Goal: Find specific page/section: Find specific page/section

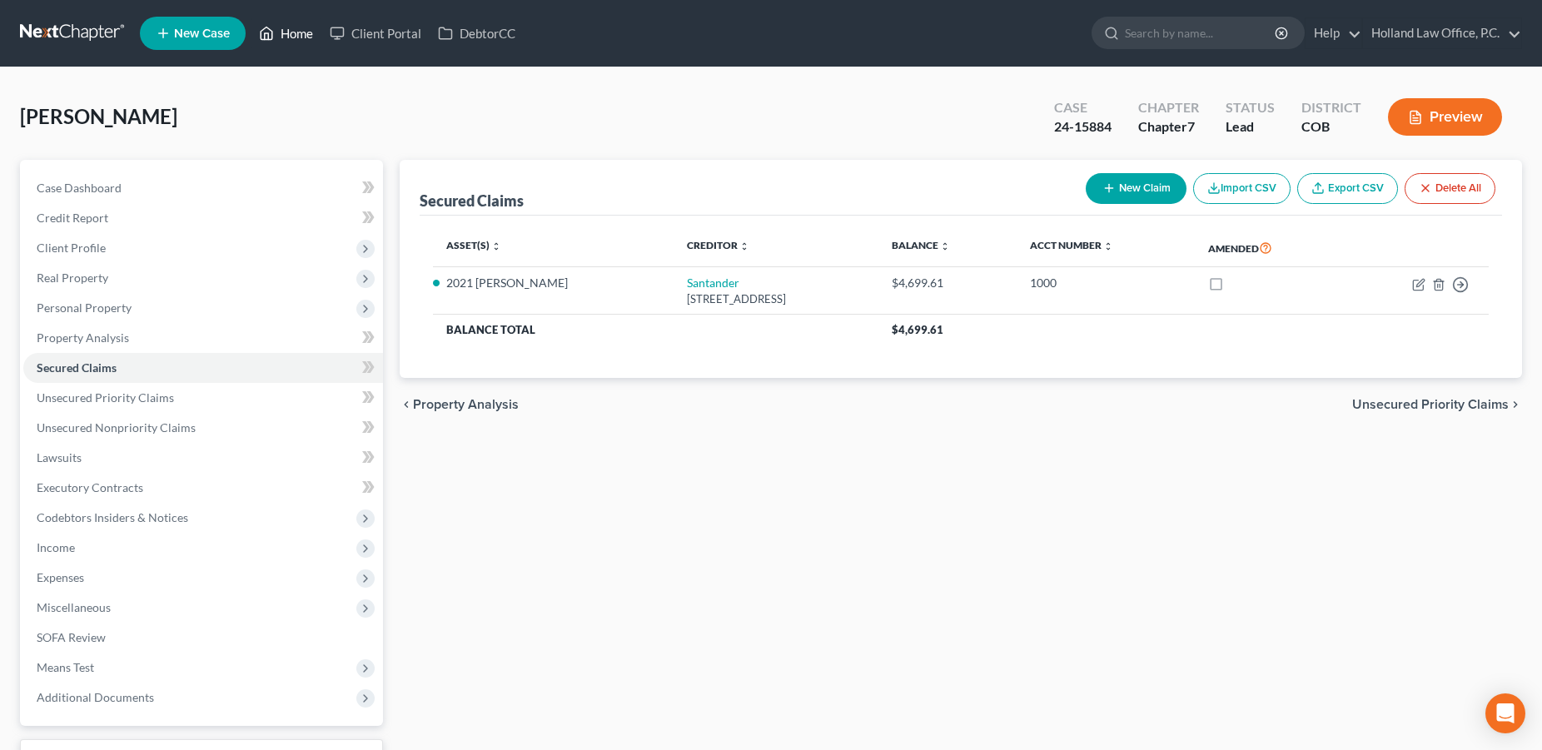
click at [296, 37] on link "Home" at bounding box center [286, 33] width 71 height 30
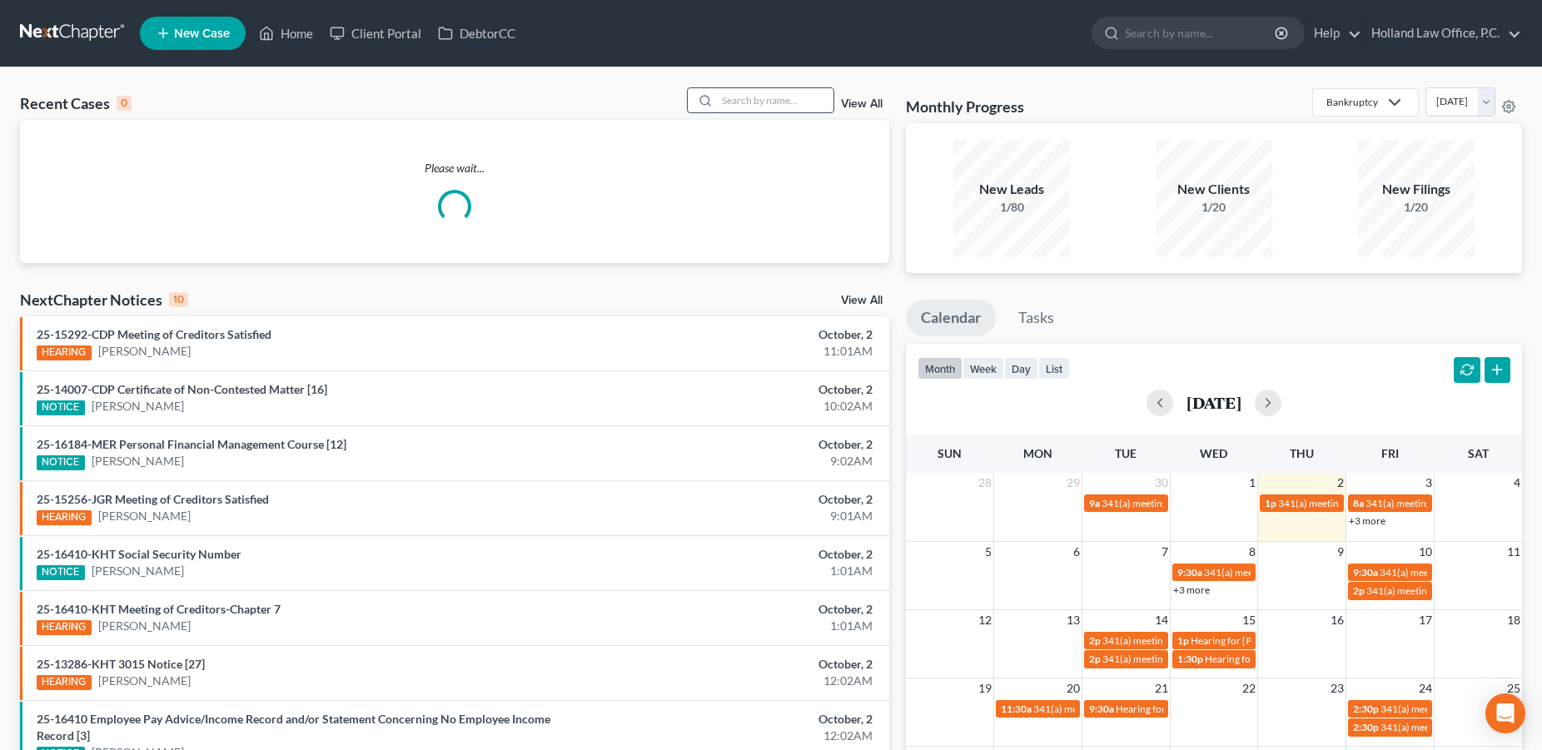
click at [789, 95] on input "search" at bounding box center [775, 100] width 117 height 24
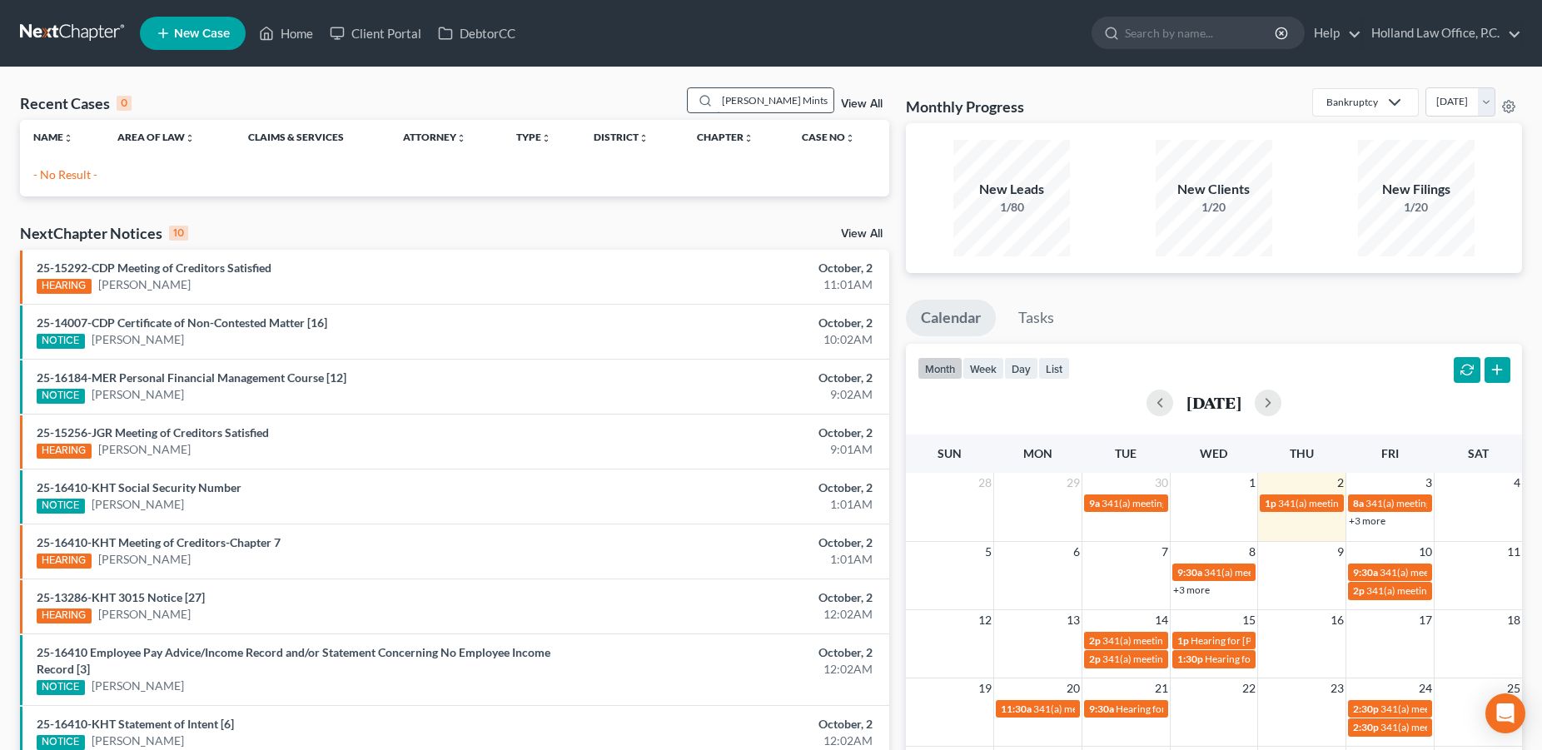
click at [771, 96] on input "[PERSON_NAME] Mints" at bounding box center [775, 100] width 117 height 24
drag, startPoint x: 780, startPoint y: 102, endPoint x: 697, endPoint y: 96, distance: 83.5
click at [717, 96] on input "[PERSON_NAME] Mints" at bounding box center [775, 100] width 117 height 24
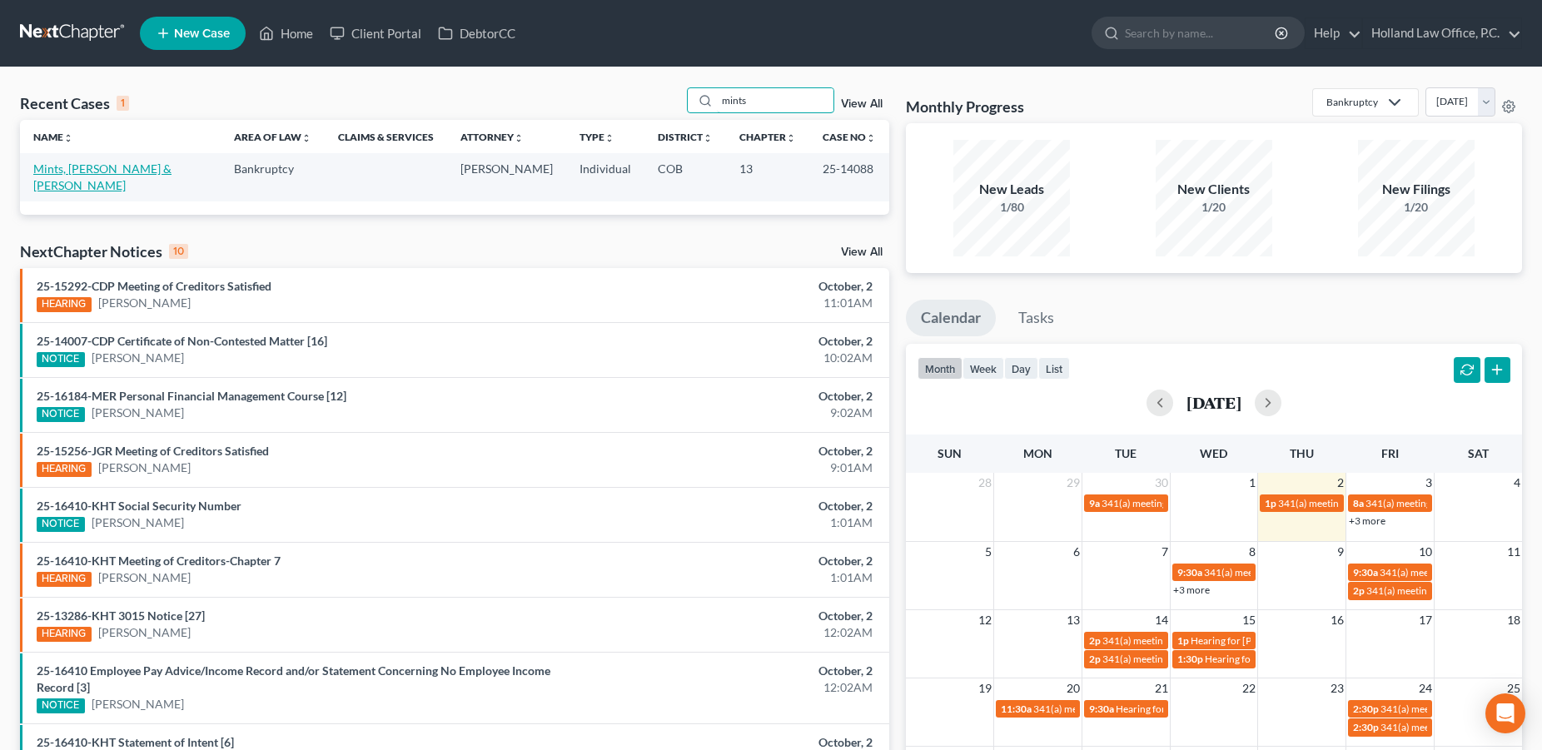
type input "mints"
click at [97, 170] on link "Mints, [PERSON_NAME] & [PERSON_NAME]" at bounding box center [102, 177] width 138 height 31
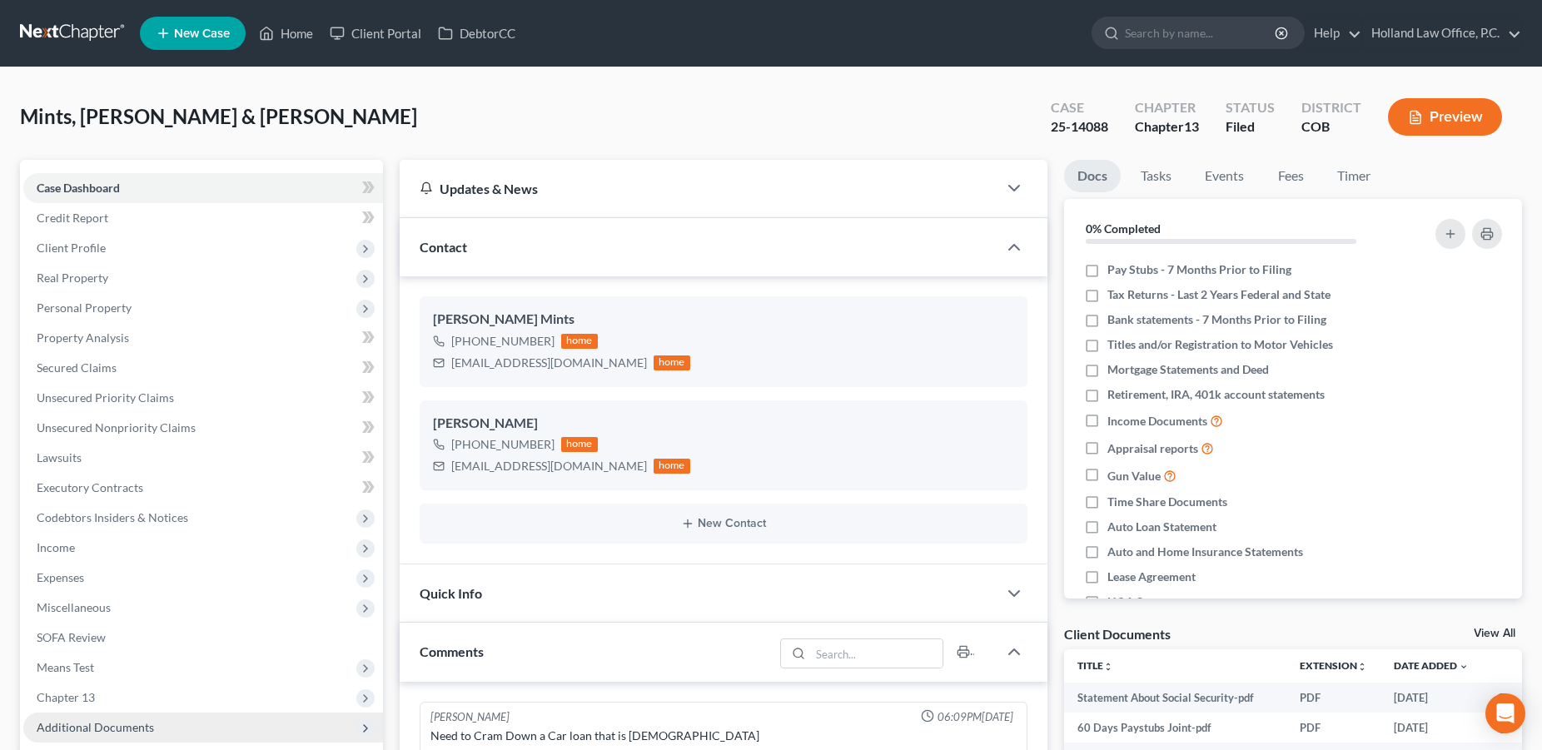
scroll to position [354, 0]
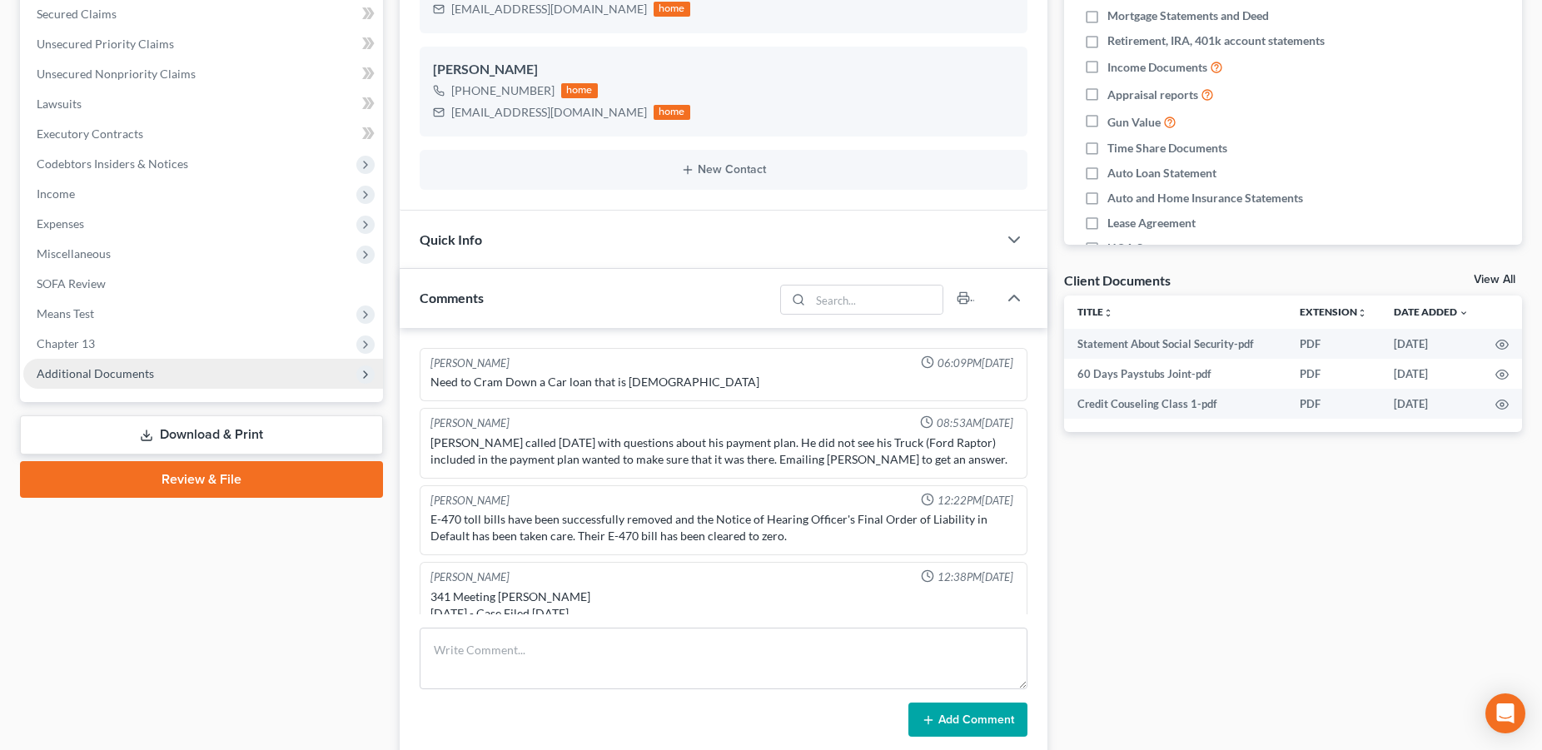
click at [87, 370] on span "Additional Documents" at bounding box center [95, 373] width 117 height 14
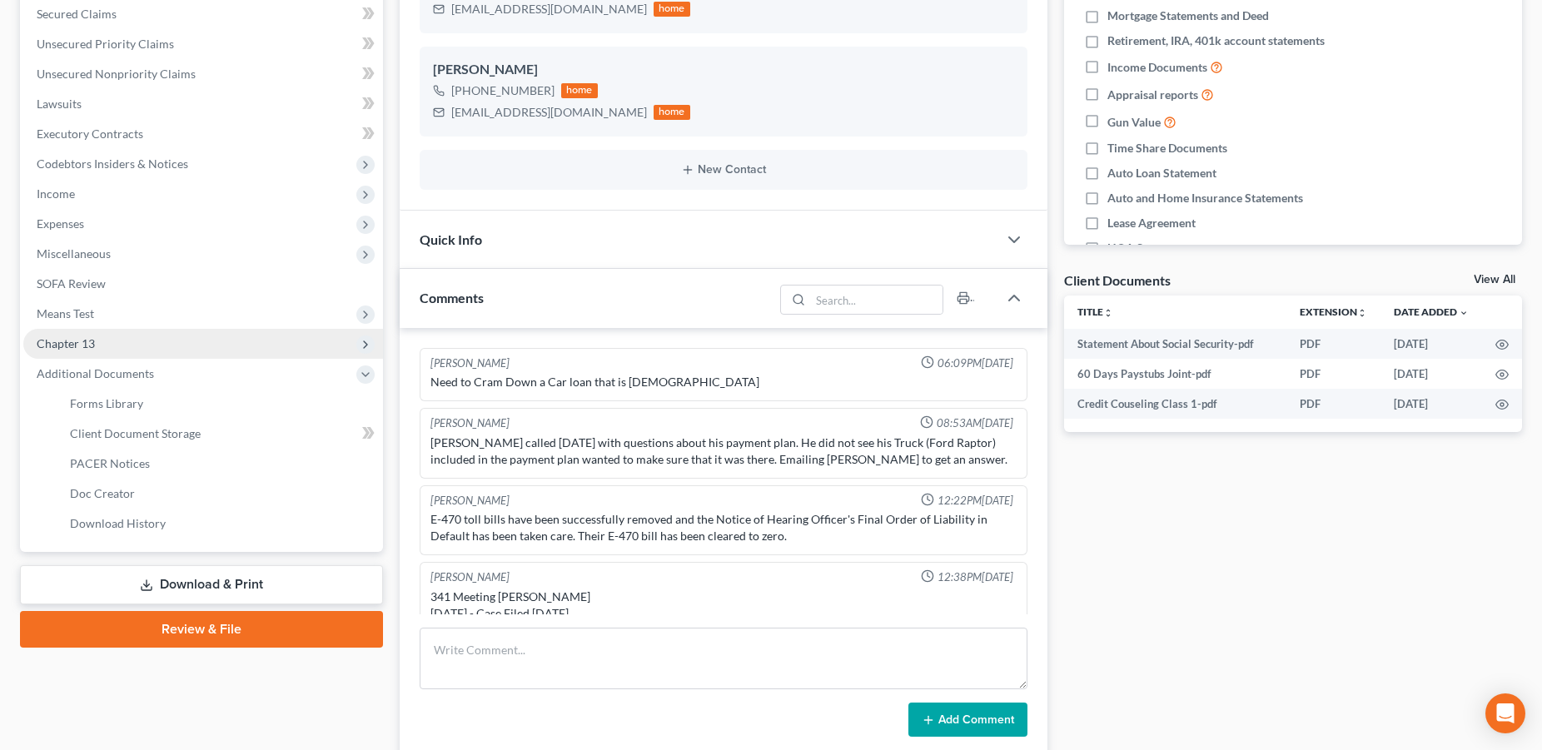
scroll to position [301, 0]
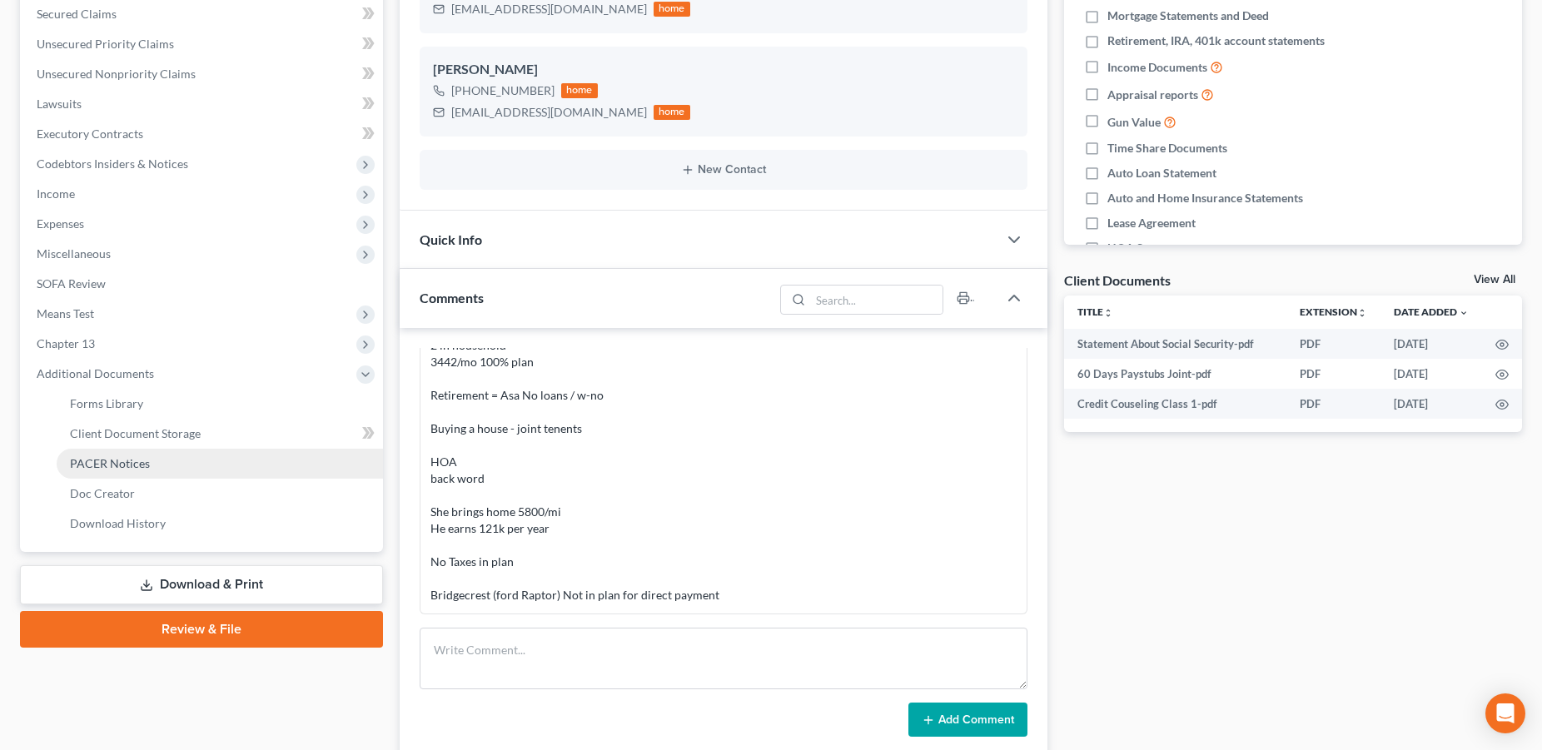
click at [150, 456] on link "PACER Notices" at bounding box center [220, 464] width 326 height 30
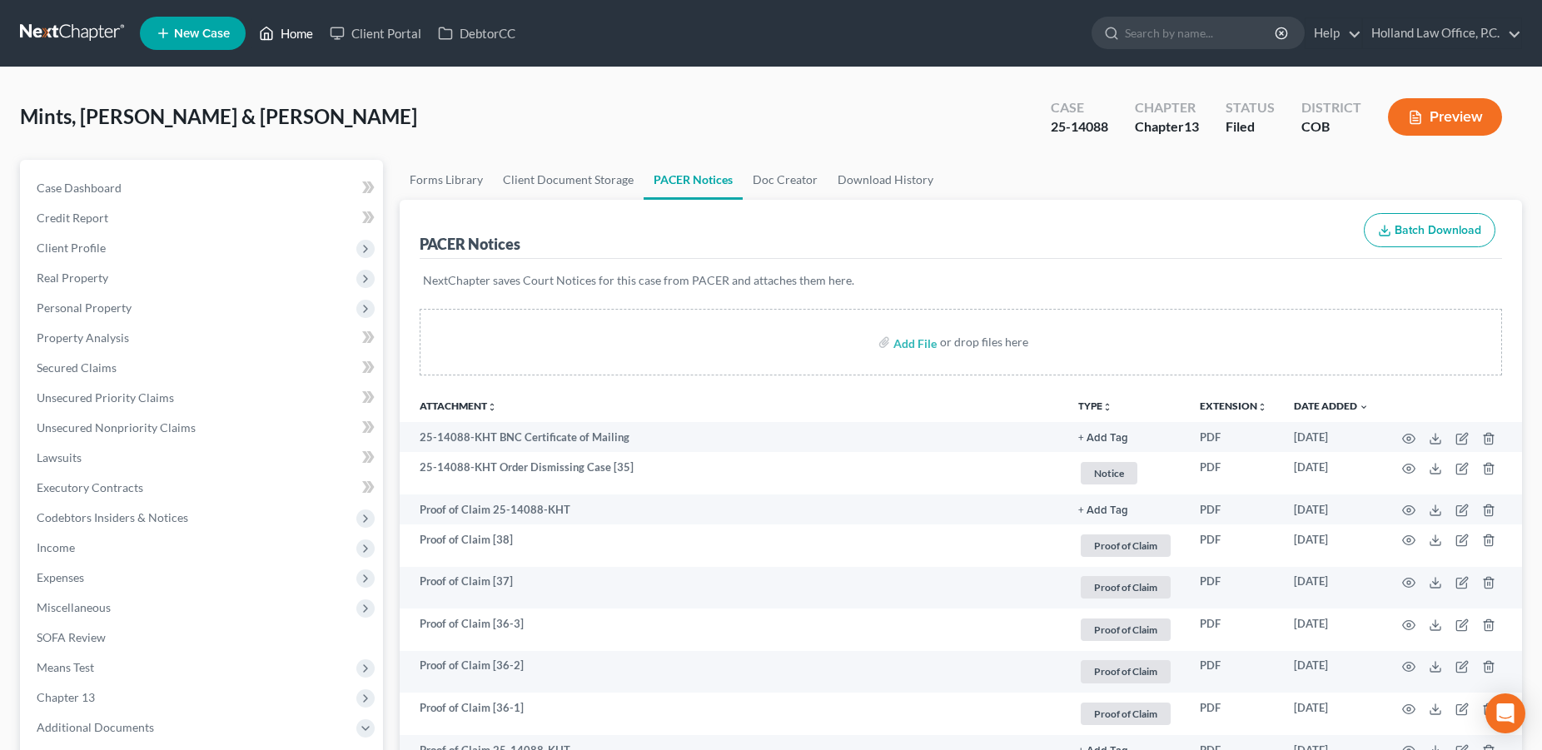
click at [283, 37] on link "Home" at bounding box center [286, 33] width 71 height 30
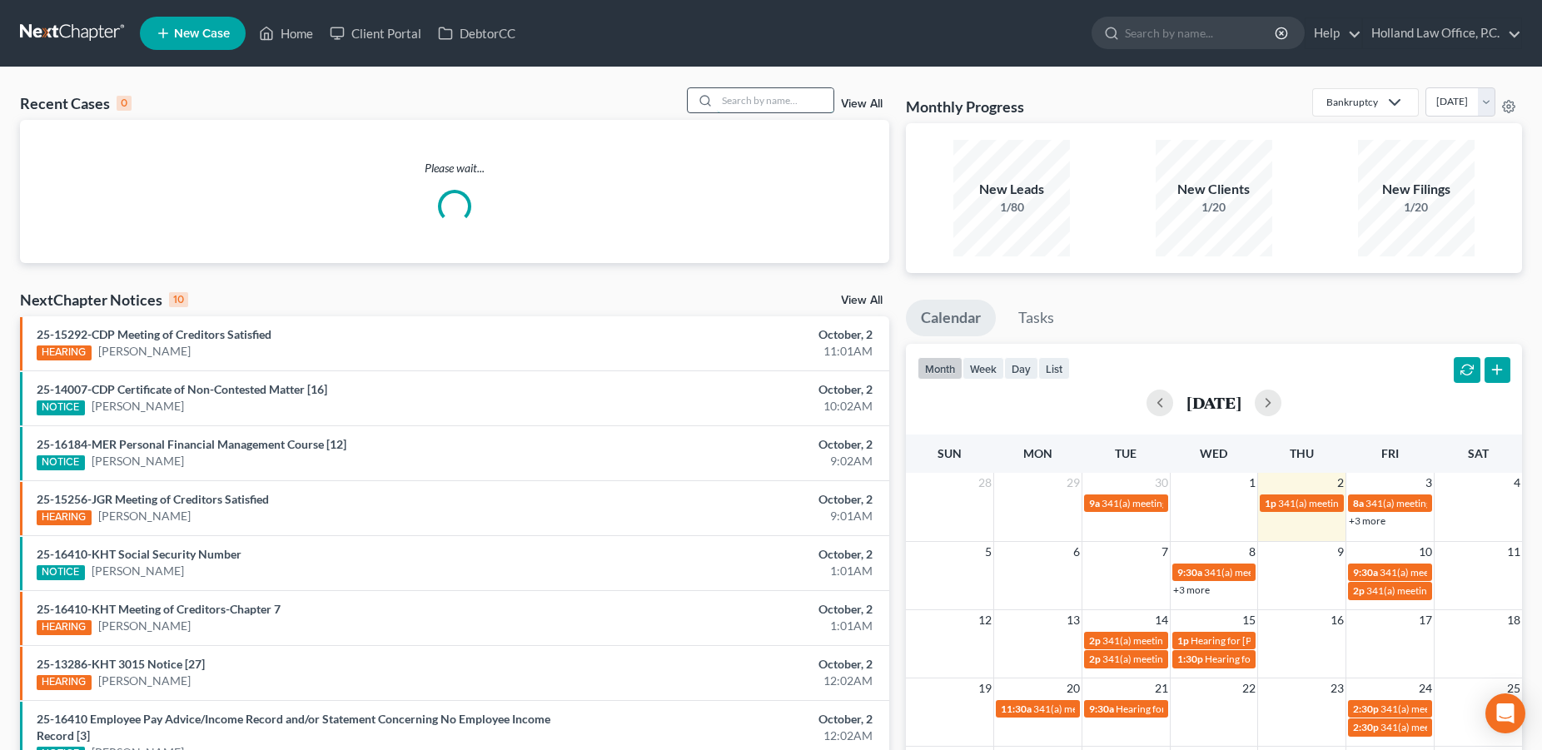
click at [745, 104] on input "search" at bounding box center [775, 100] width 117 height 24
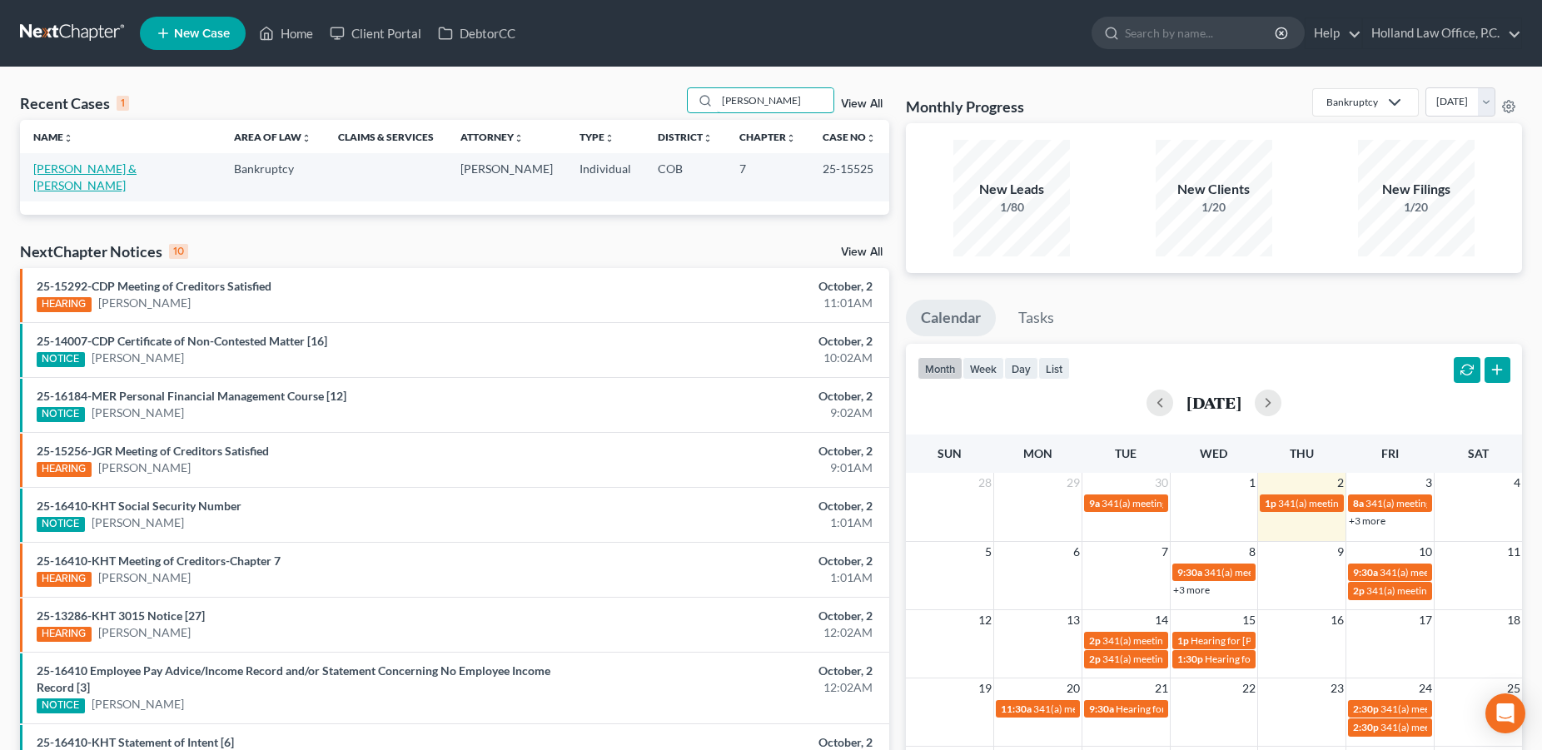
type input "[PERSON_NAME]"
click at [67, 168] on link "[PERSON_NAME] & [PERSON_NAME]" at bounding box center [84, 177] width 103 height 31
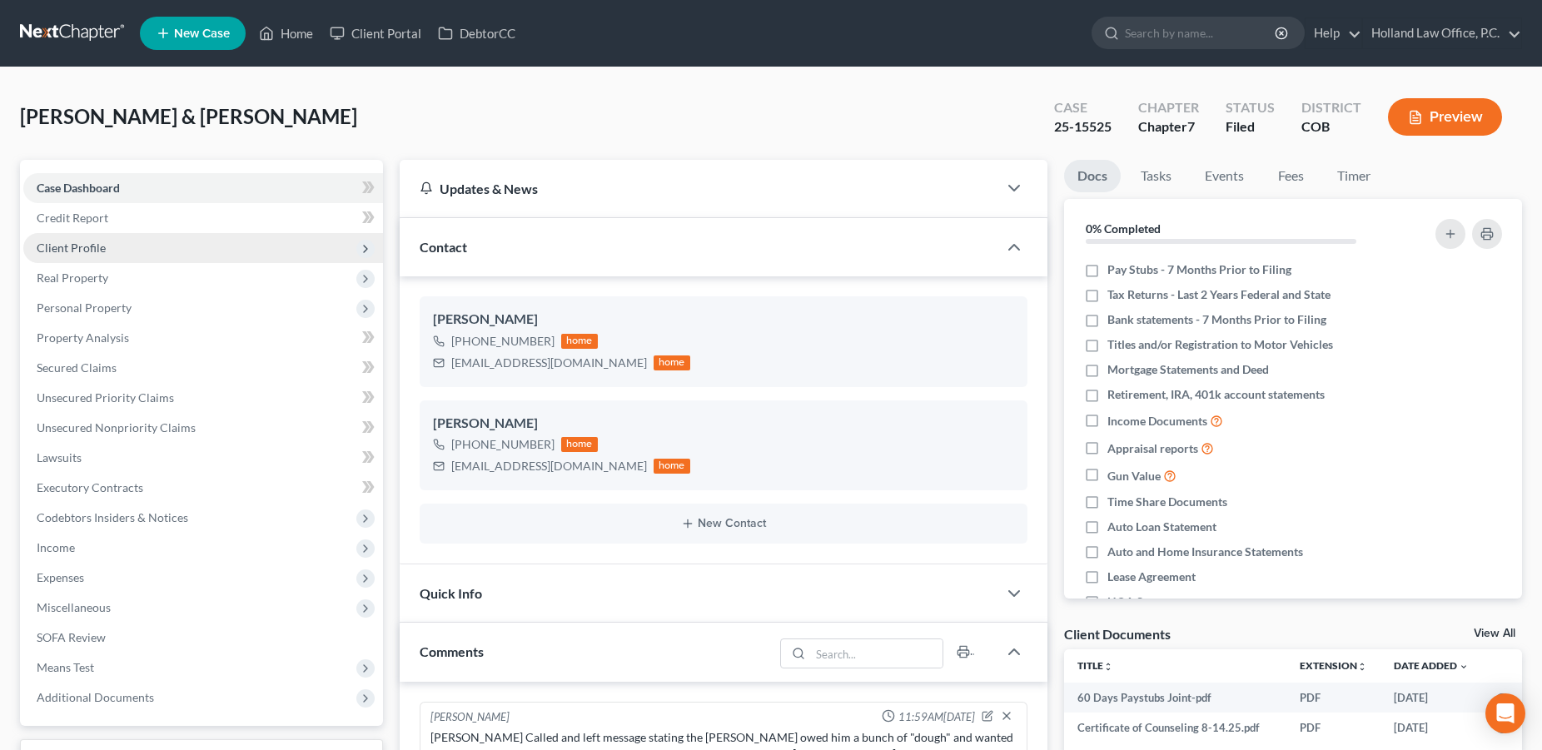
click at [78, 250] on span "Client Profile" at bounding box center [71, 248] width 69 height 14
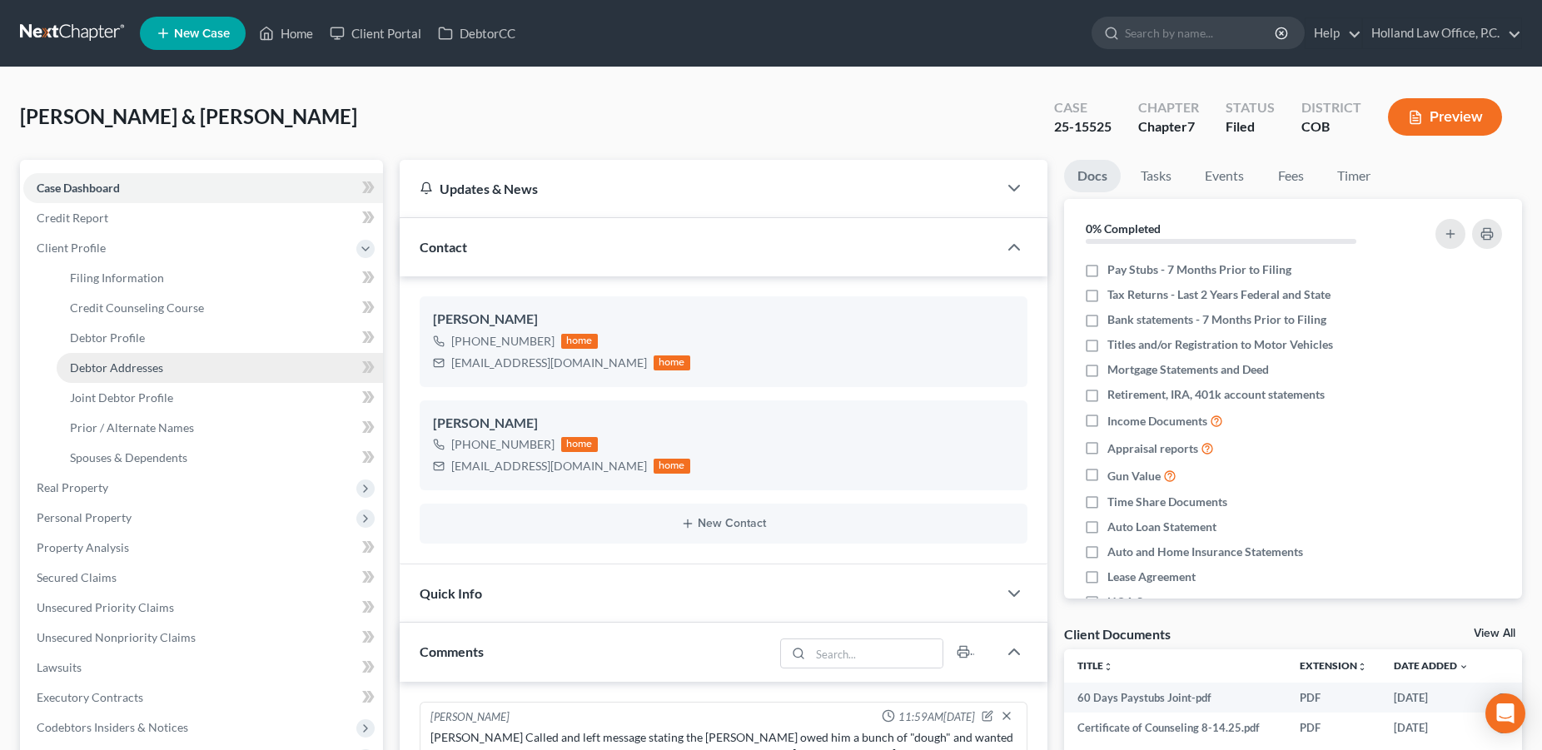
click at [71, 375] on link "Debtor Addresses" at bounding box center [220, 368] width 326 height 30
